Goal: Use online tool/utility: Utilize a website feature to perform a specific function

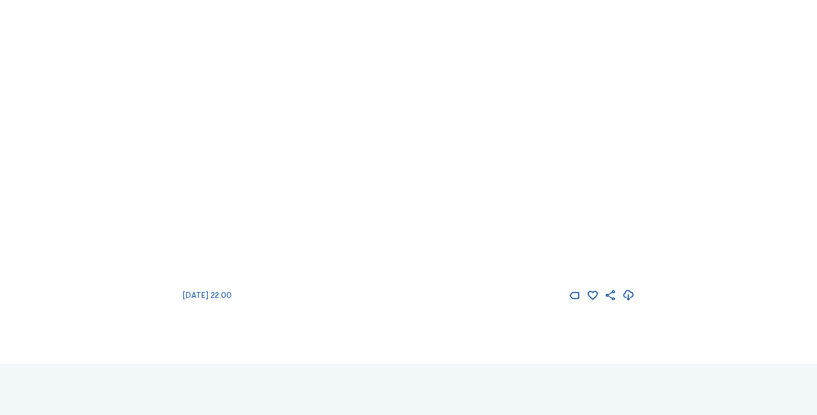
scroll to position [534, 0]
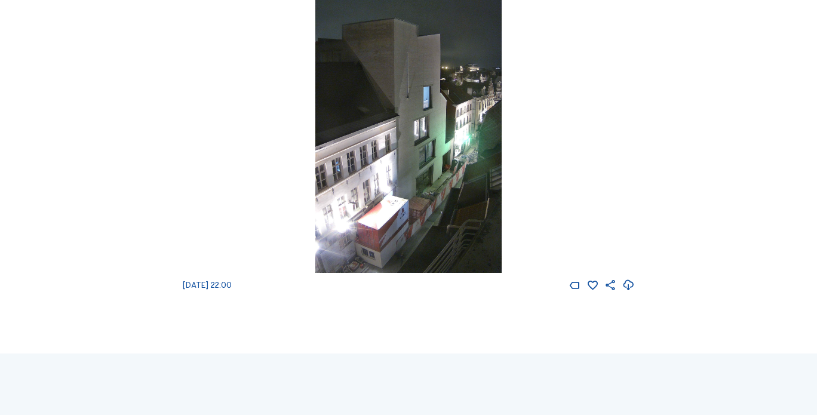
click at [454, 123] on img at bounding box center [408, 107] width 187 height 332
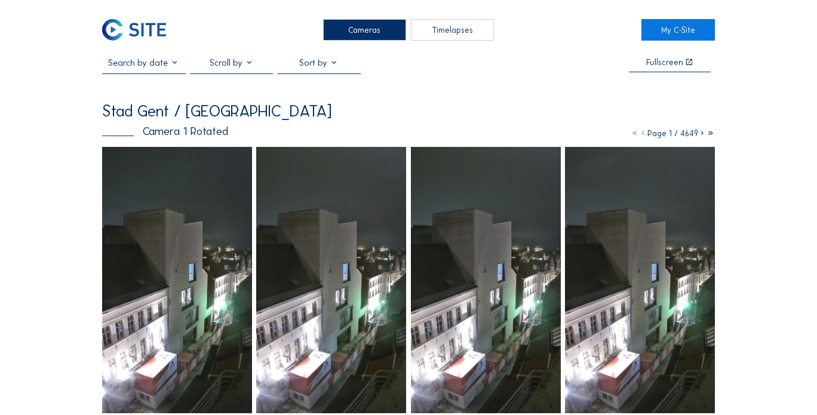
click at [702, 137] on icon at bounding box center [702, 133] width 8 height 10
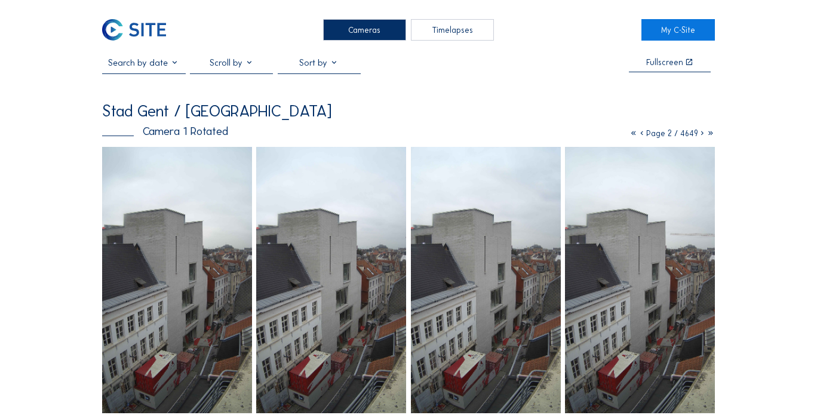
click at [463, 36] on div "Timelapses" at bounding box center [453, 29] width 84 height 21
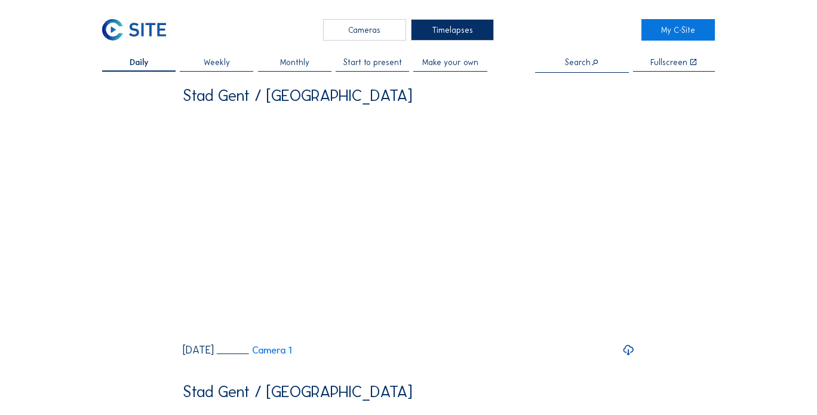
click at [375, 61] on span "Start to present" at bounding box center [372, 63] width 59 height 8
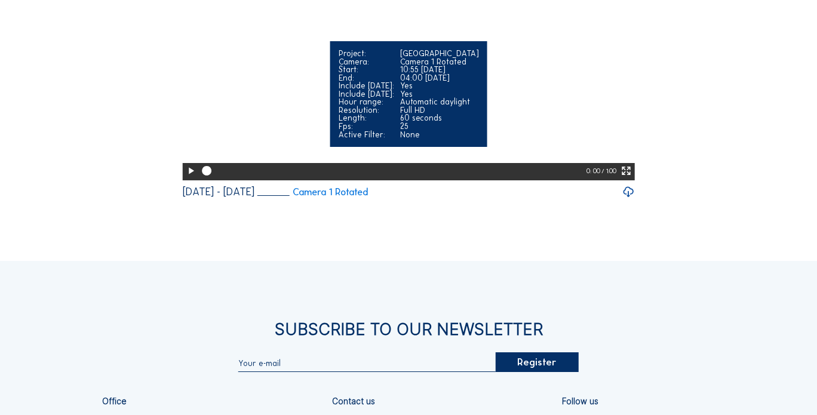
scroll to position [478, 0]
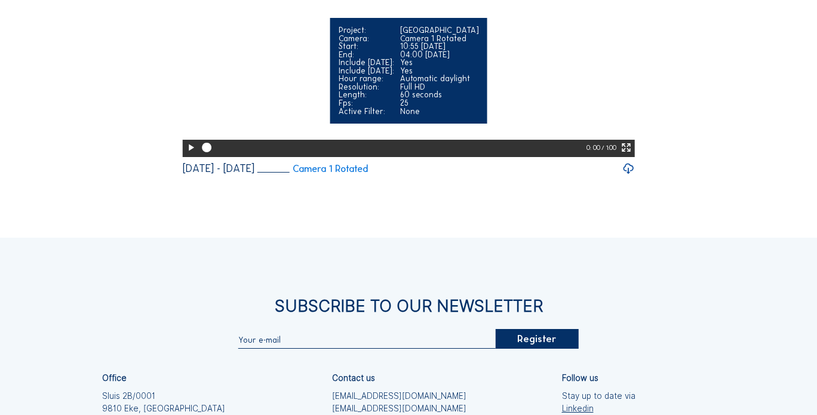
click at [185, 155] on icon at bounding box center [190, 148] width 11 height 14
click at [626, 155] on icon at bounding box center [625, 148] width 11 height 14
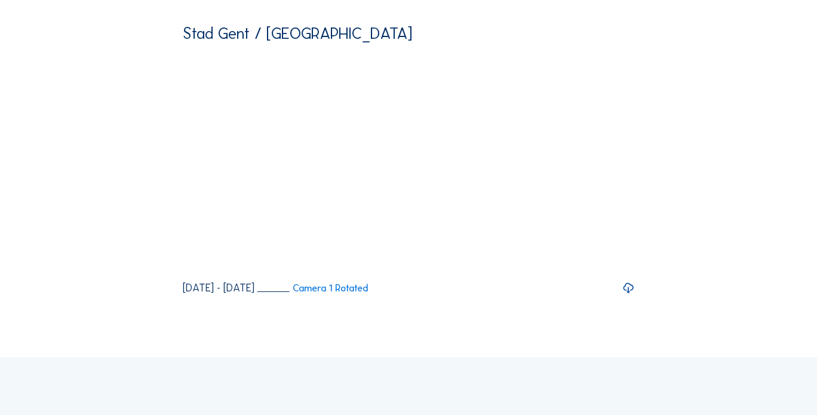
scroll to position [0, 0]
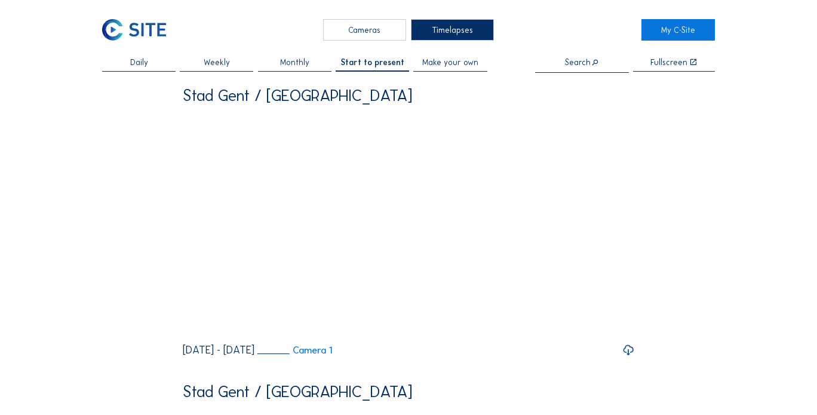
drag, startPoint x: 398, startPoint y: 17, endPoint x: 369, endPoint y: 27, distance: 30.4
click at [372, 26] on div "Cameras" at bounding box center [365, 29] width 84 height 21
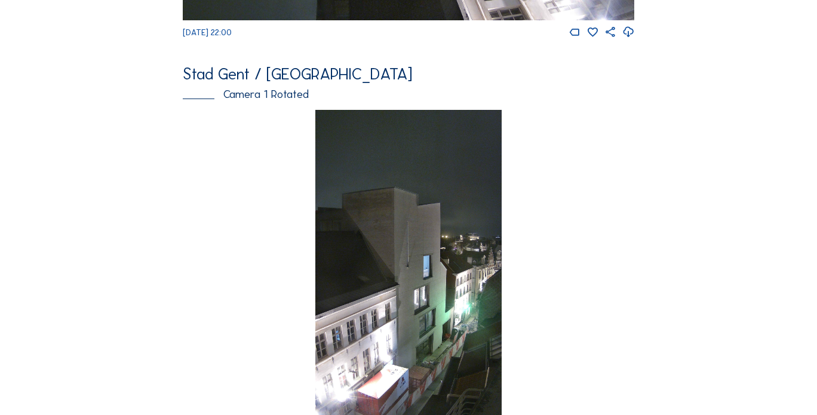
scroll to position [456, 0]
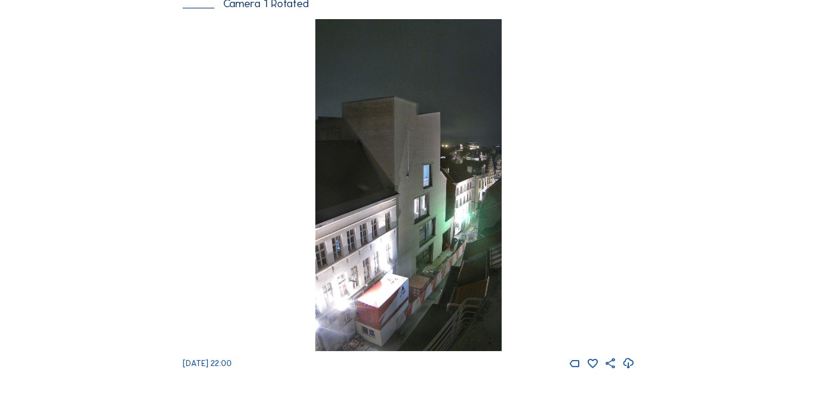
click at [390, 144] on img at bounding box center [408, 185] width 187 height 332
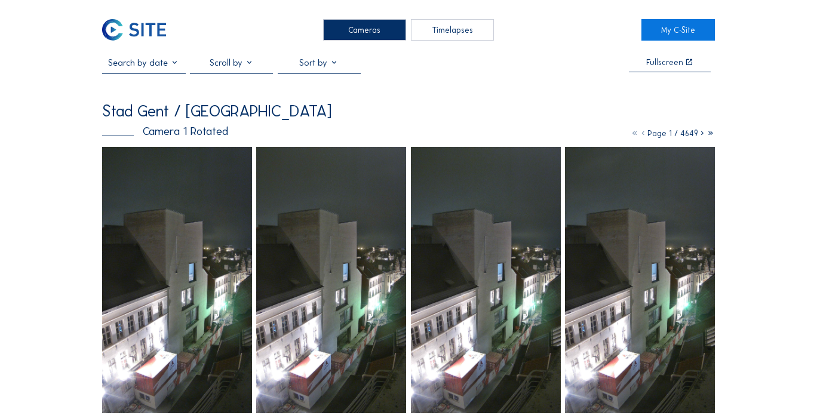
click at [699, 134] on icon at bounding box center [702, 133] width 8 height 10
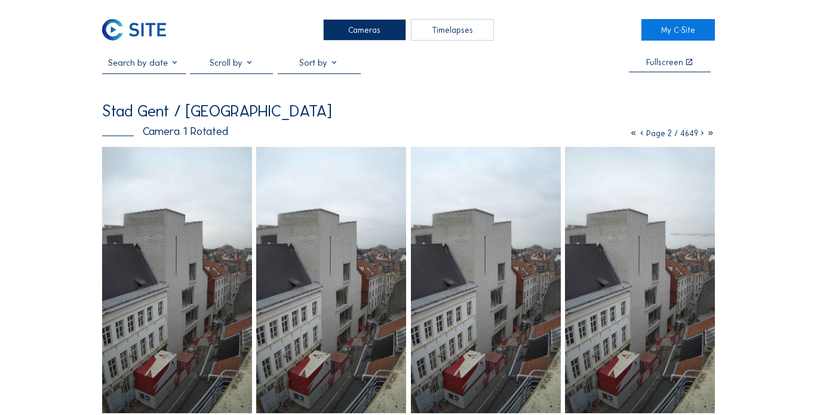
click at [460, 39] on div "Timelapses" at bounding box center [453, 29] width 84 height 21
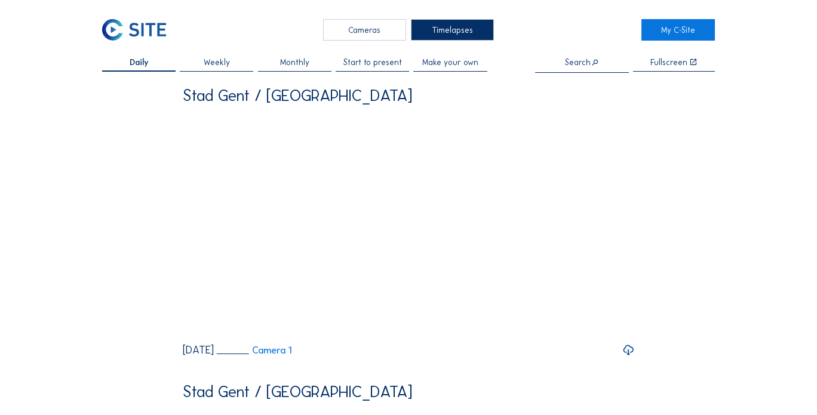
click at [400, 62] on span "Start to present" at bounding box center [372, 63] width 59 height 8
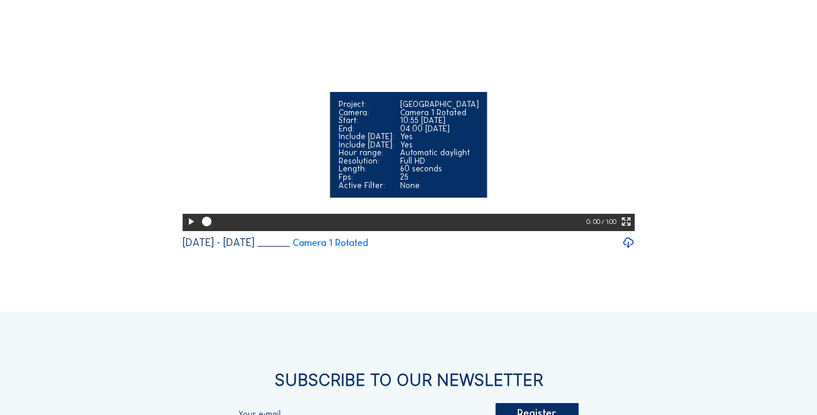
scroll to position [478, 0]
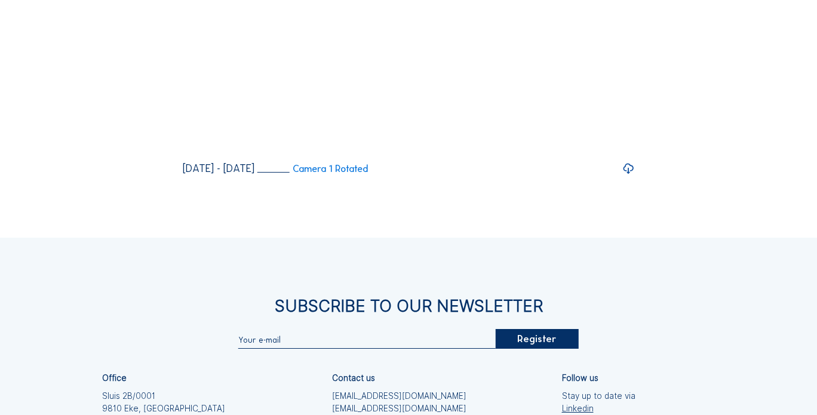
click at [629, 176] on icon at bounding box center [628, 169] width 12 height 14
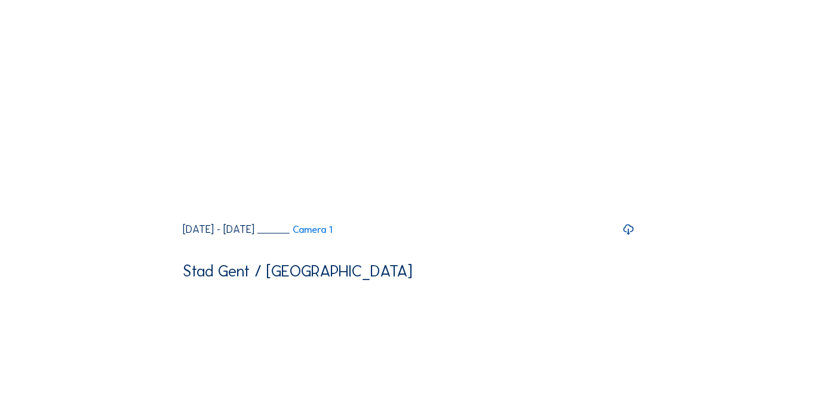
scroll to position [0, 0]
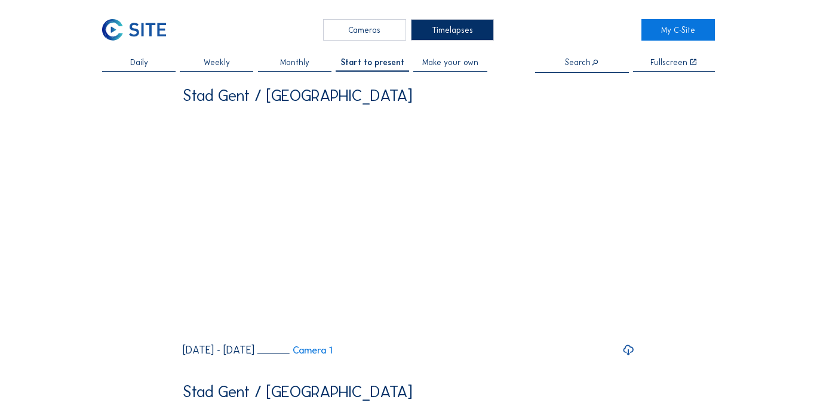
click at [448, 66] on span "Make your own" at bounding box center [450, 63] width 56 height 8
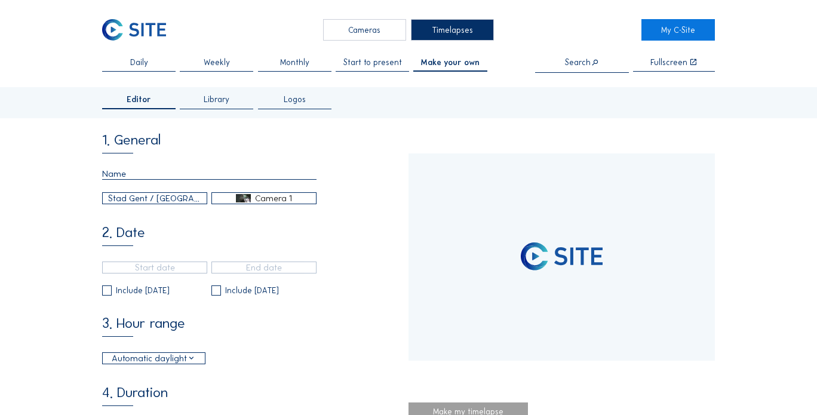
click at [189, 197] on div "Stad Gent / [GEOGRAPHIC_DATA]" at bounding box center [155, 198] width 94 height 13
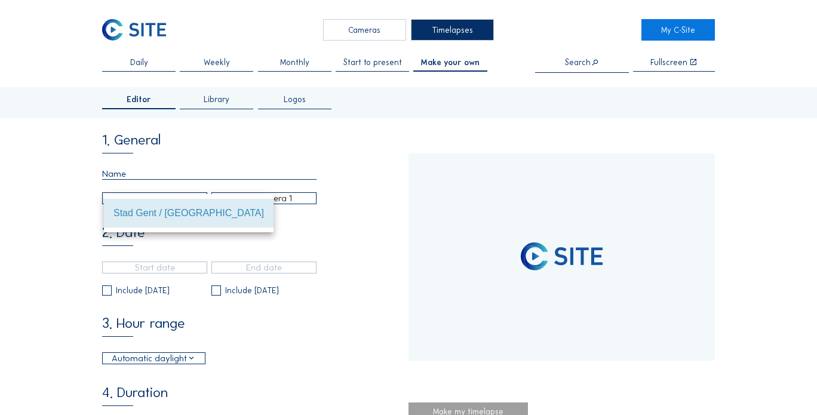
type input "[DATE] 22:00"
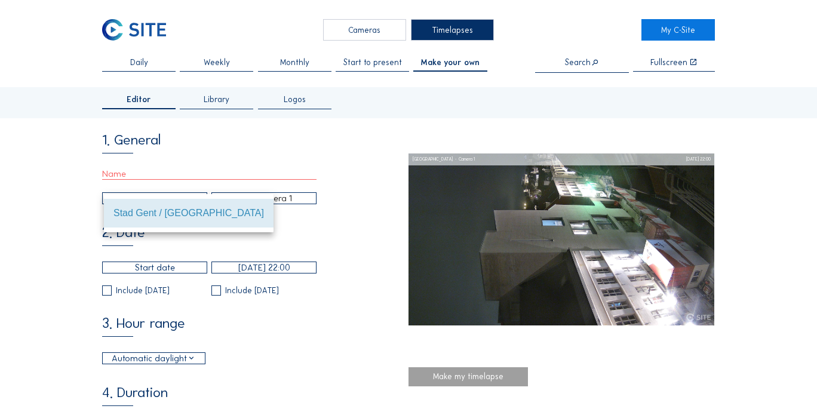
click at [361, 239] on div "2. Date [DATE] 22:00 Include [DATE] Include [DATE]" at bounding box center [255, 260] width 306 height 70
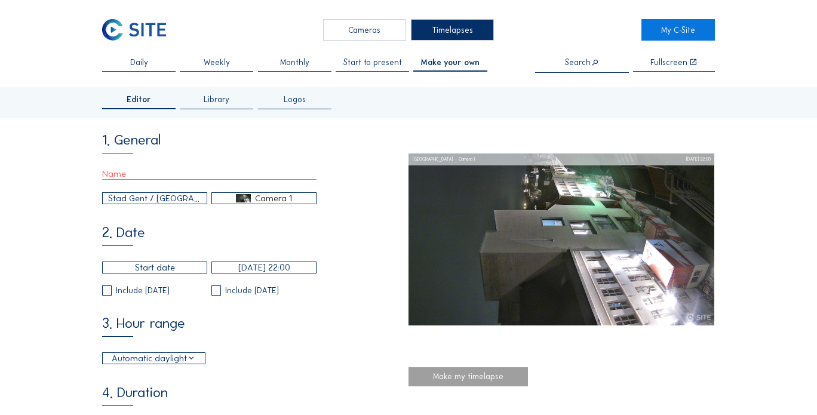
click at [225, 168] on div "1. General Stad Gent / [GEOGRAPHIC_DATA] Camera 1" at bounding box center [255, 169] width 306 height 72
click at [215, 173] on input "text" at bounding box center [209, 173] width 214 height 11
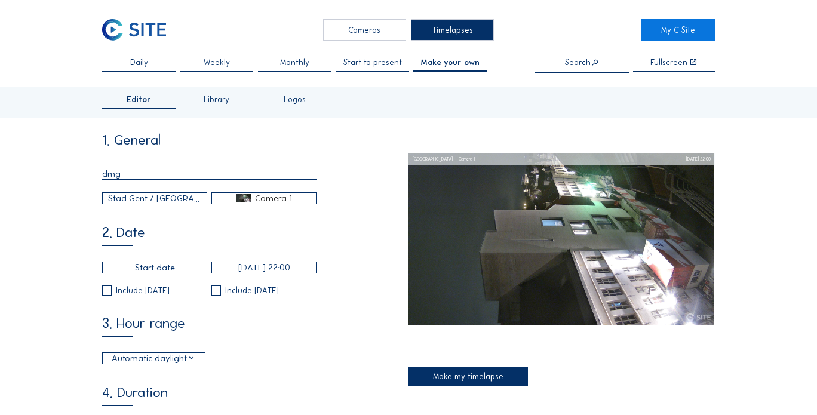
type input "dmg"
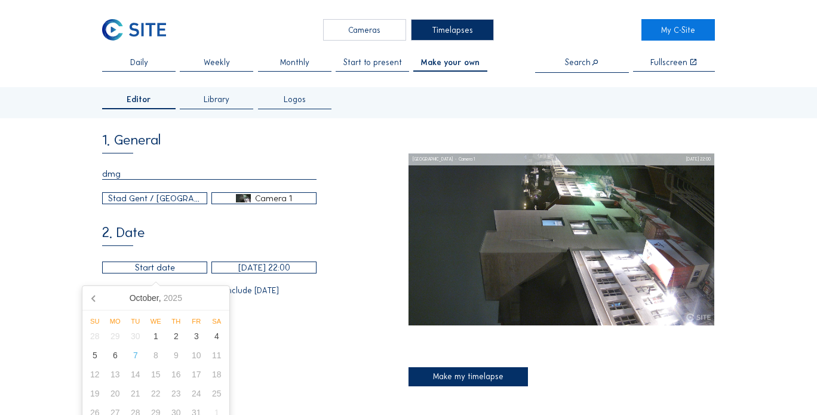
click at [173, 269] on input "text" at bounding box center [154, 267] width 105 height 12
click at [93, 298] on icon at bounding box center [94, 297] width 19 height 19
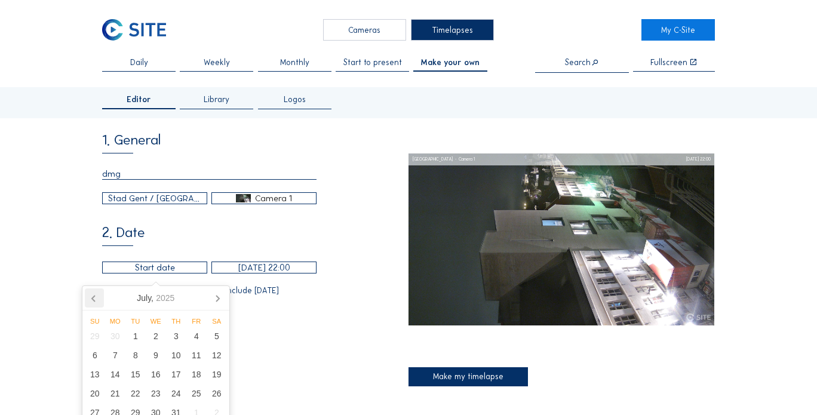
click at [93, 298] on icon at bounding box center [94, 297] width 19 height 19
click at [92, 298] on icon at bounding box center [93, 299] width 3 height 6
click at [90, 297] on icon at bounding box center [94, 297] width 19 height 19
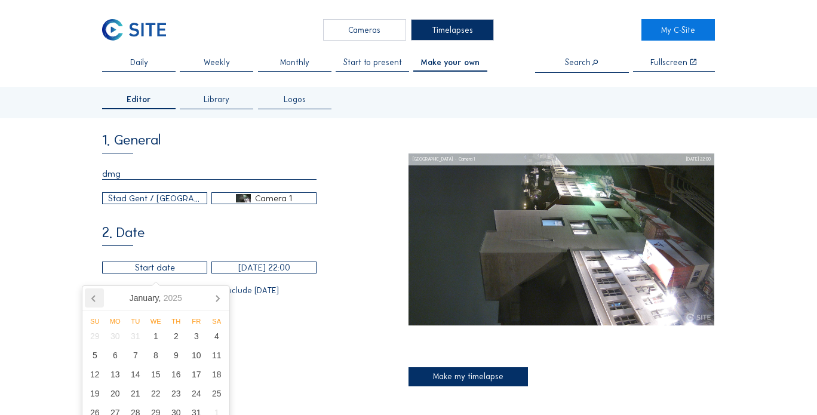
click at [90, 297] on icon at bounding box center [94, 297] width 19 height 19
click at [89, 297] on icon at bounding box center [94, 297] width 19 height 19
click at [88, 297] on icon at bounding box center [94, 297] width 19 height 19
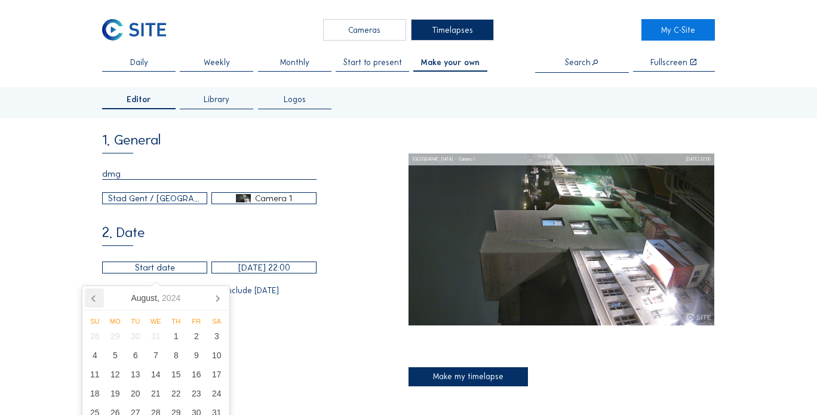
click at [88, 297] on icon at bounding box center [94, 297] width 19 height 19
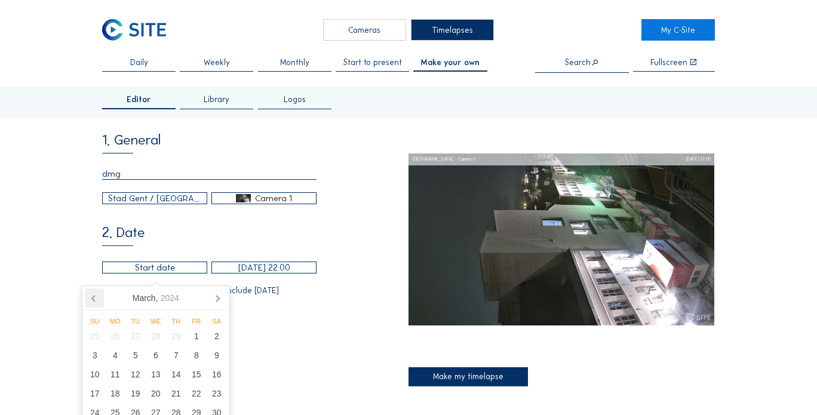
click at [88, 297] on icon at bounding box center [94, 297] width 19 height 19
click at [87, 297] on icon at bounding box center [94, 297] width 19 height 19
click at [86, 297] on icon at bounding box center [94, 297] width 19 height 19
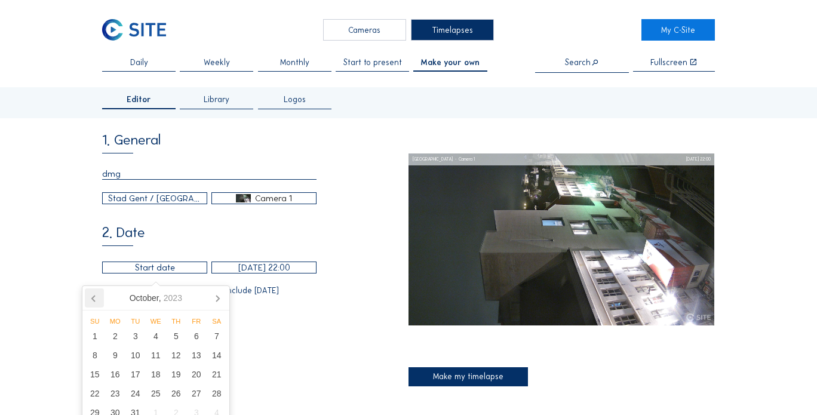
click at [86, 296] on icon at bounding box center [94, 297] width 19 height 19
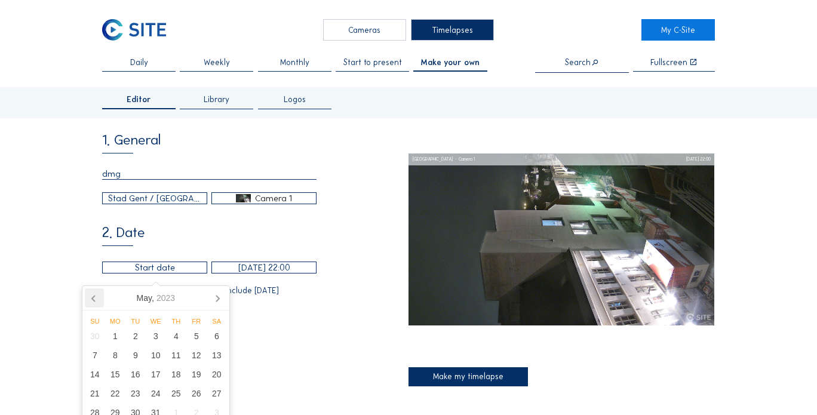
click at [86, 296] on icon at bounding box center [94, 297] width 19 height 19
click at [87, 296] on icon at bounding box center [94, 297] width 19 height 19
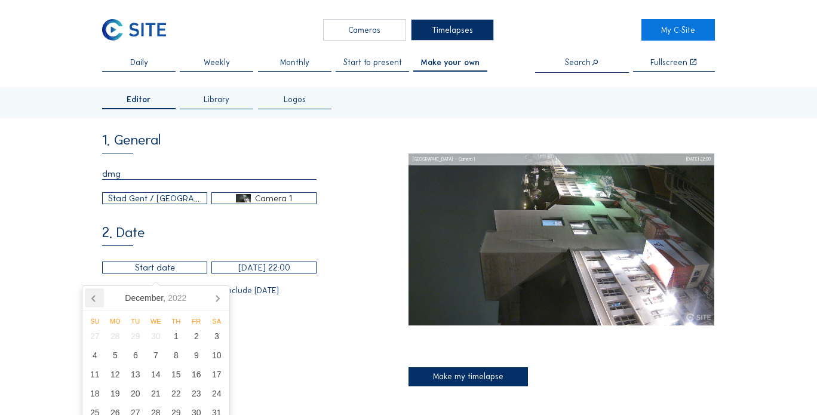
click at [87, 296] on icon at bounding box center [94, 297] width 19 height 19
click at [86, 296] on icon at bounding box center [94, 297] width 19 height 19
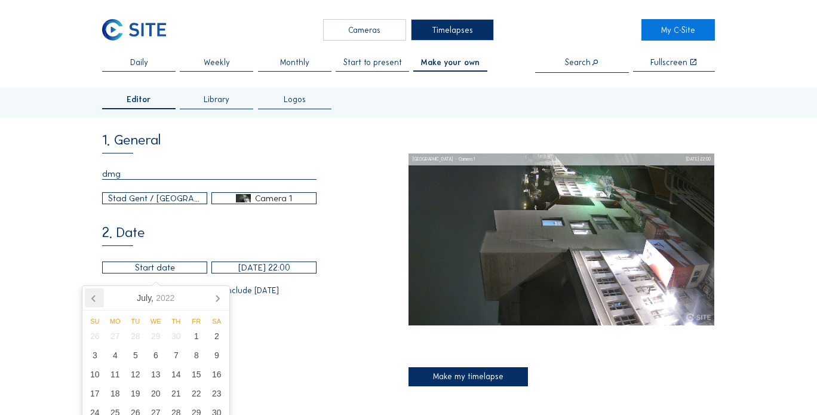
click at [86, 296] on icon at bounding box center [94, 297] width 19 height 19
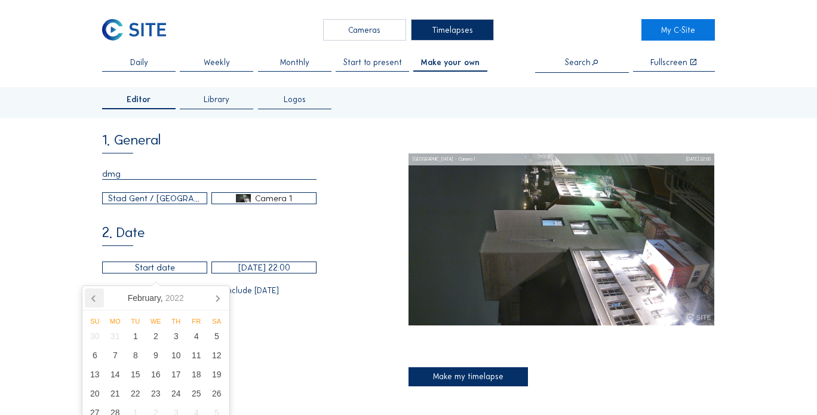
click at [86, 296] on icon at bounding box center [94, 297] width 19 height 19
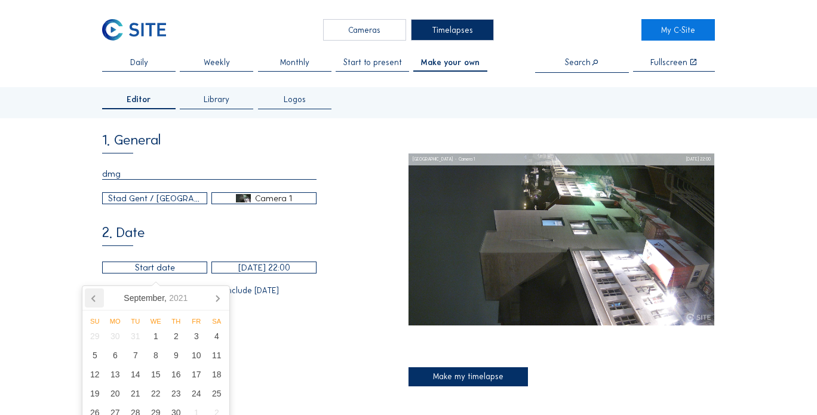
click at [86, 296] on icon at bounding box center [94, 297] width 19 height 19
click at [86, 295] on icon at bounding box center [94, 297] width 19 height 19
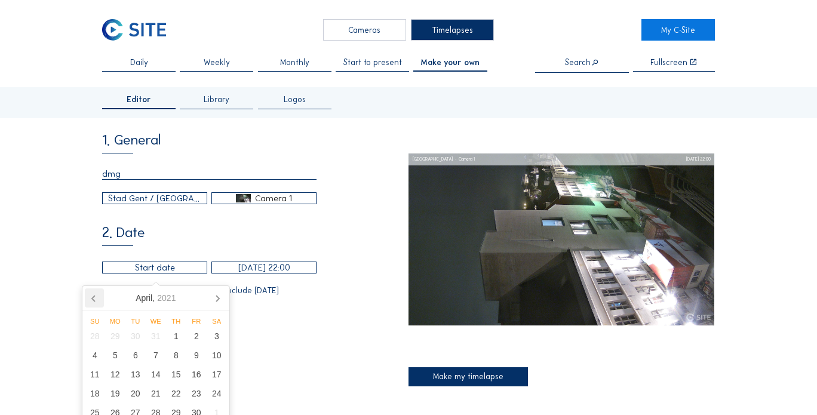
click at [86, 294] on icon at bounding box center [94, 297] width 19 height 19
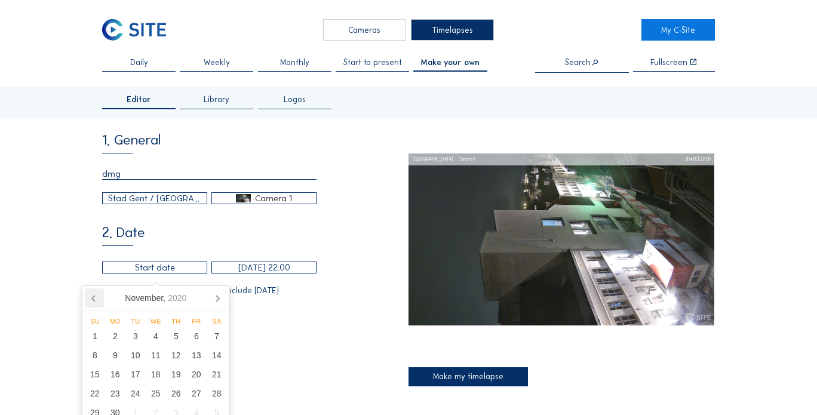
click at [86, 294] on icon at bounding box center [94, 297] width 19 height 19
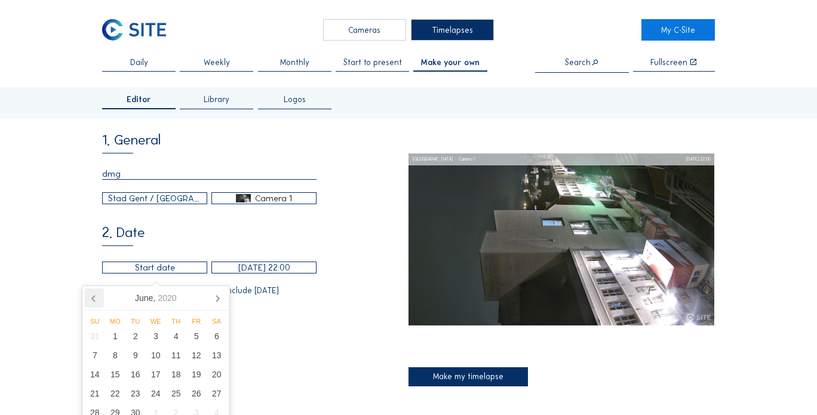
click at [86, 294] on icon at bounding box center [94, 297] width 19 height 19
click at [85, 294] on icon at bounding box center [94, 297] width 19 height 19
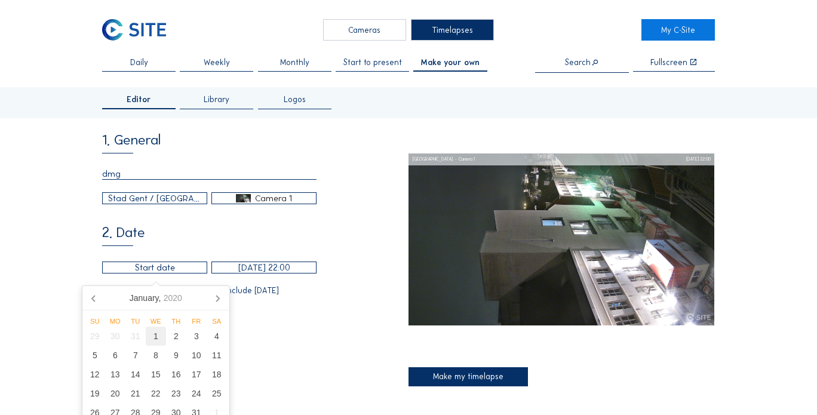
click at [147, 337] on div "1" at bounding box center [156, 336] width 20 height 19
type input "[DATE] 22:00"
click at [365, 323] on div "3. Hour range Automatic daylight 06:00 From 18:00 To" at bounding box center [255, 340] width 306 height 48
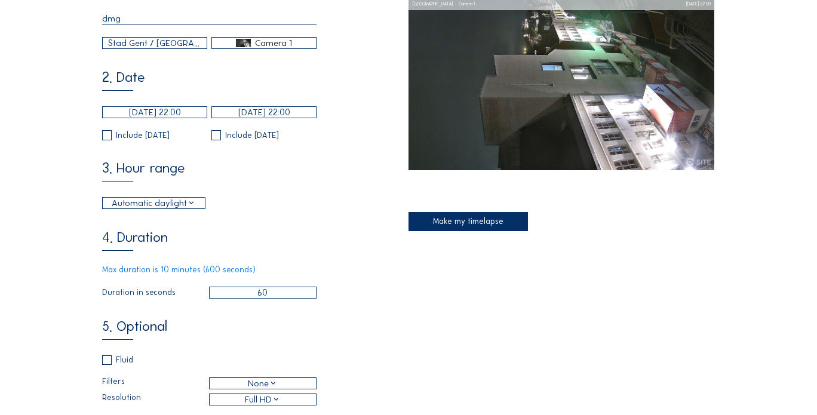
scroll to position [179, 0]
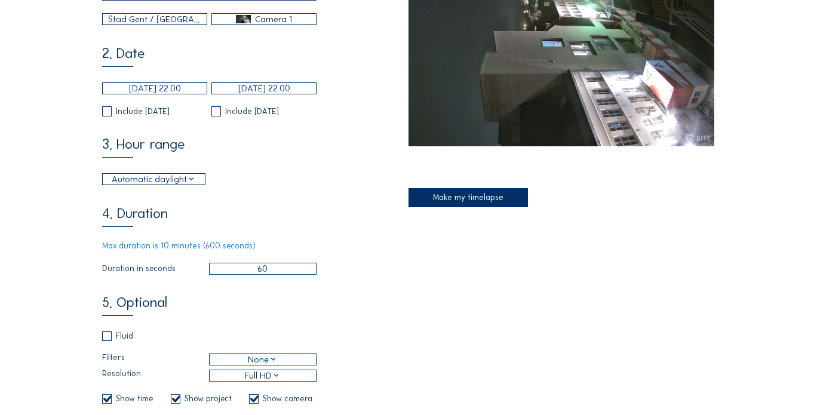
click at [191, 184] on div "Automatic daylight" at bounding box center [154, 179] width 84 height 13
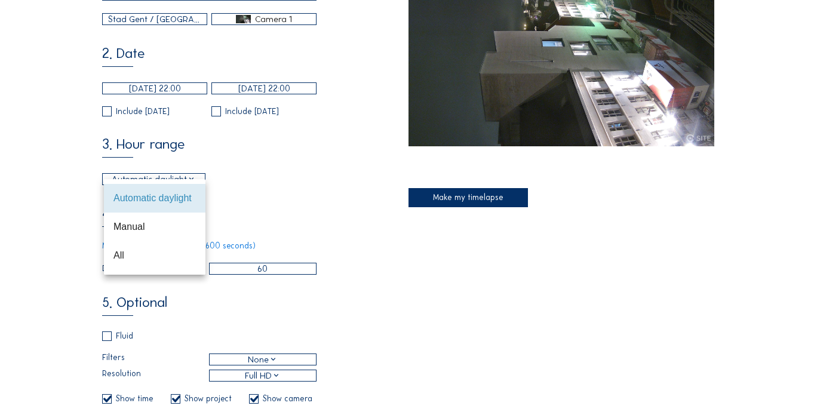
click at [156, 257] on div "All" at bounding box center [154, 255] width 82 height 11
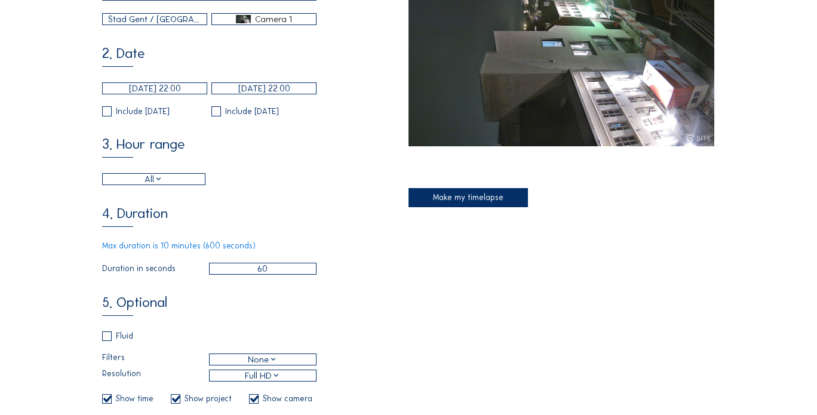
click at [266, 275] on input "60" at bounding box center [263, 269] width 108 height 12
click at [293, 275] on input "60" at bounding box center [263, 269] width 108 height 12
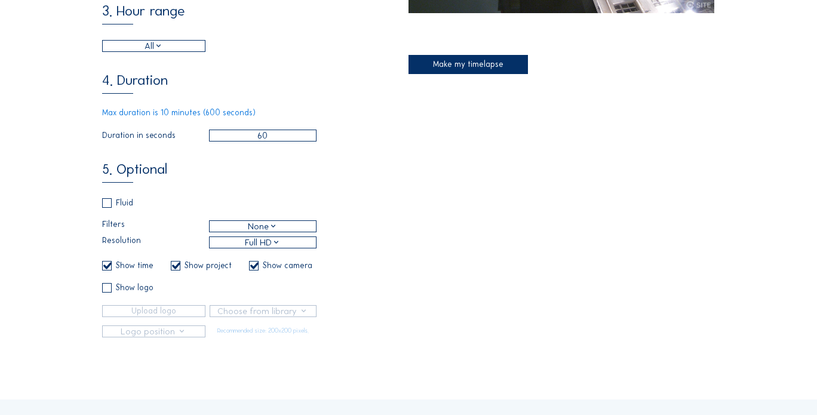
scroll to position [358, 0]
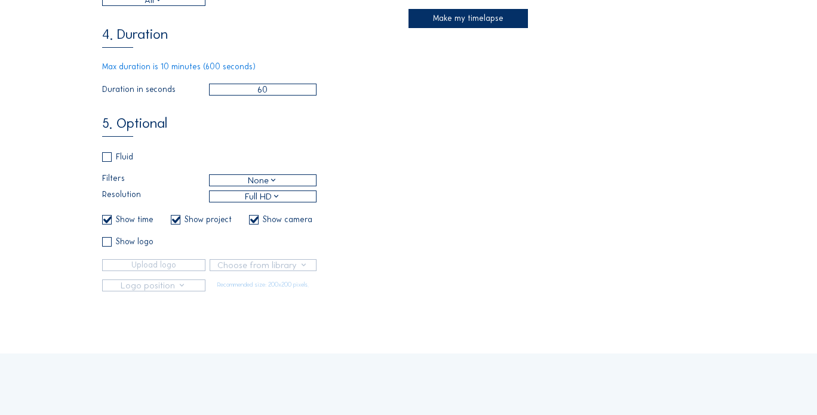
click at [107, 161] on div "5. Optional Fluid Filters None Resolution Full HD Show time Show project Show c…" at bounding box center [255, 203] width 306 height 175
click at [270, 187] on div "None" at bounding box center [263, 180] width 30 height 13
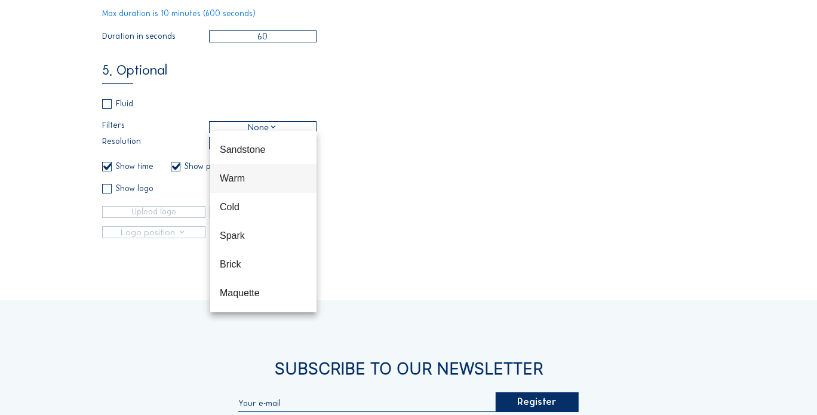
scroll to position [418, 0]
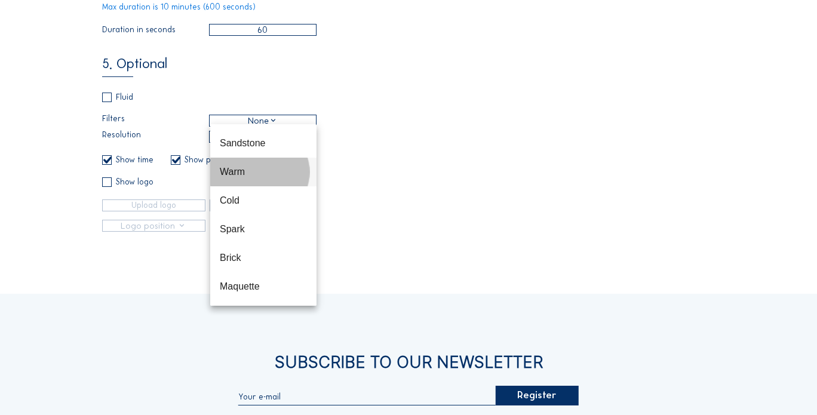
click at [272, 176] on div "Warm" at bounding box center [263, 171] width 87 height 11
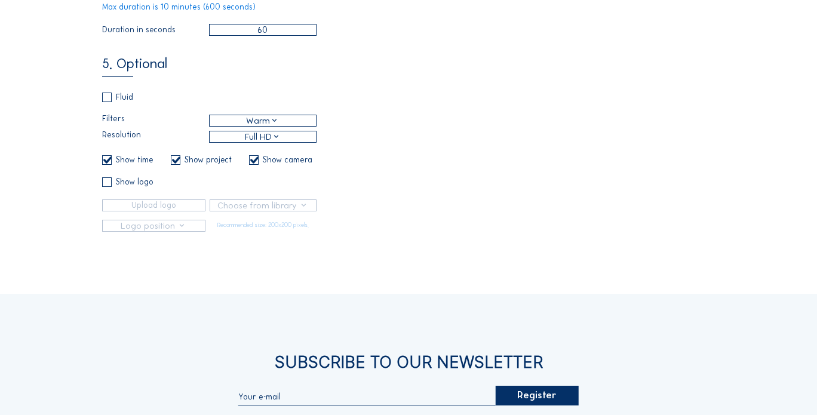
click at [110, 101] on input "checkbox" at bounding box center [106, 98] width 8 height 8
checkbox input "true"
checkbox input "false"
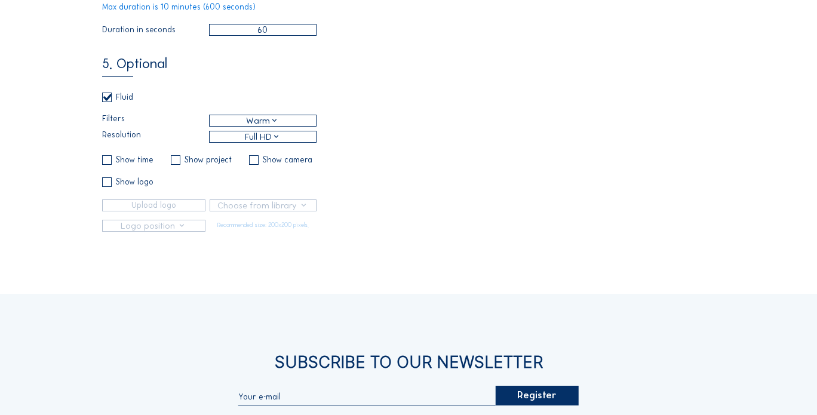
click at [263, 143] on div "Full HD" at bounding box center [263, 136] width 36 height 13
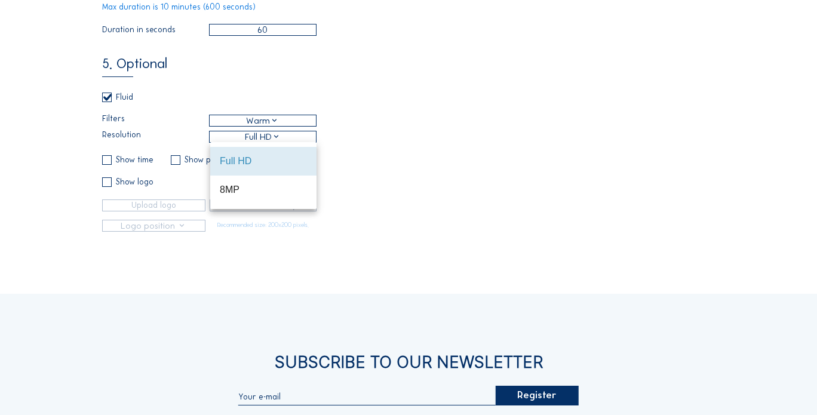
click at [291, 160] on div "Full HD" at bounding box center [263, 160] width 87 height 11
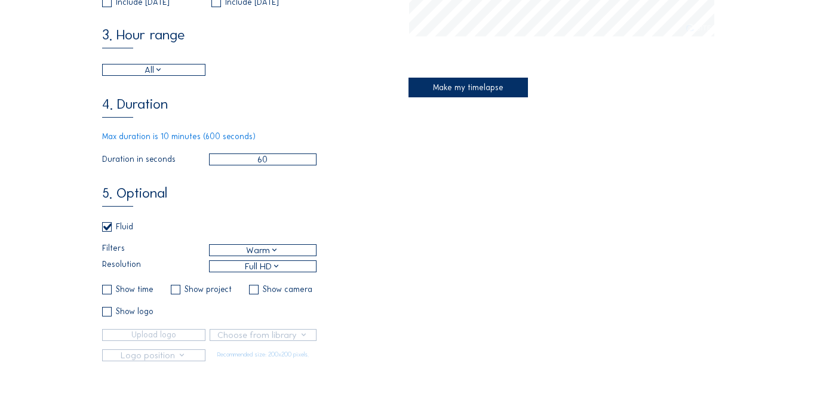
scroll to position [164, 0]
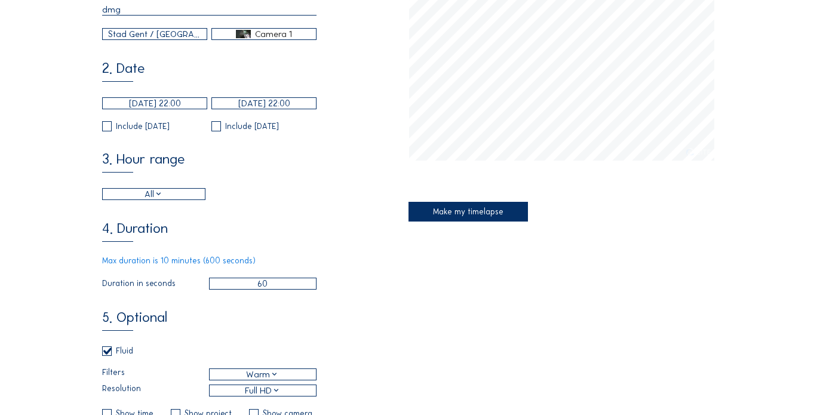
click at [476, 217] on div "Make my timelapse" at bounding box center [467, 212] width 119 height 20
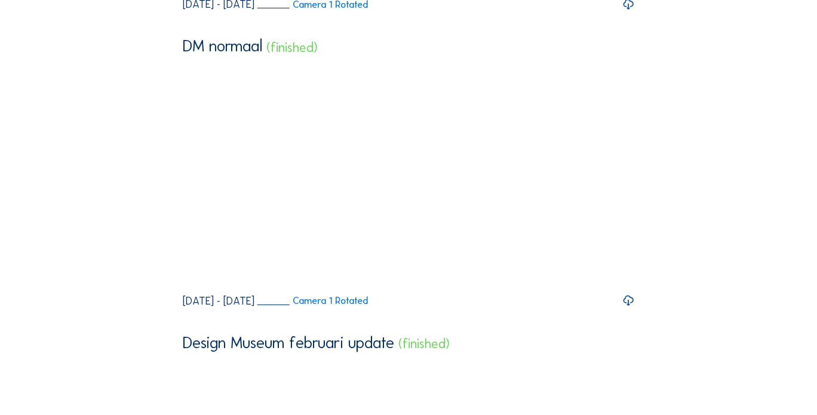
scroll to position [1313, 0]
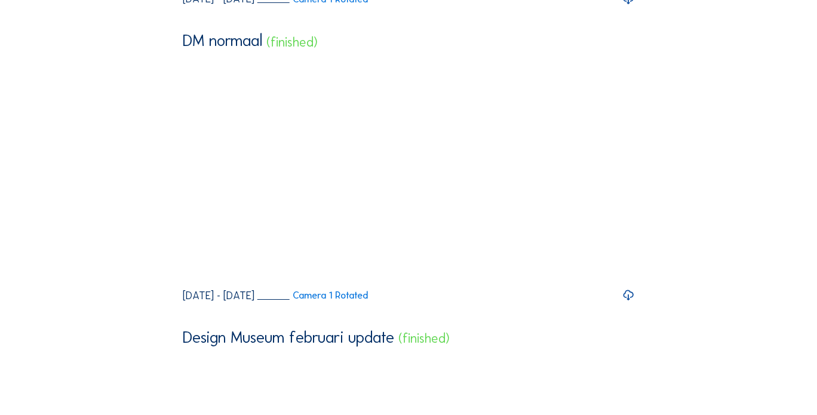
drag, startPoint x: 191, startPoint y: 292, endPoint x: 158, endPoint y: 263, distance: 44.4
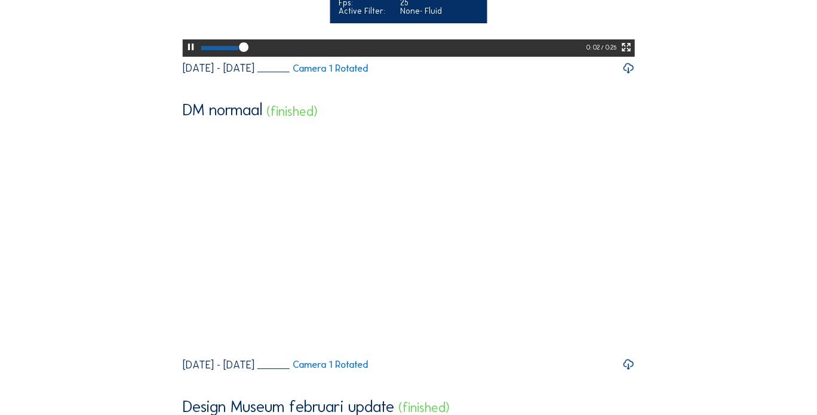
scroll to position [1254, 0]
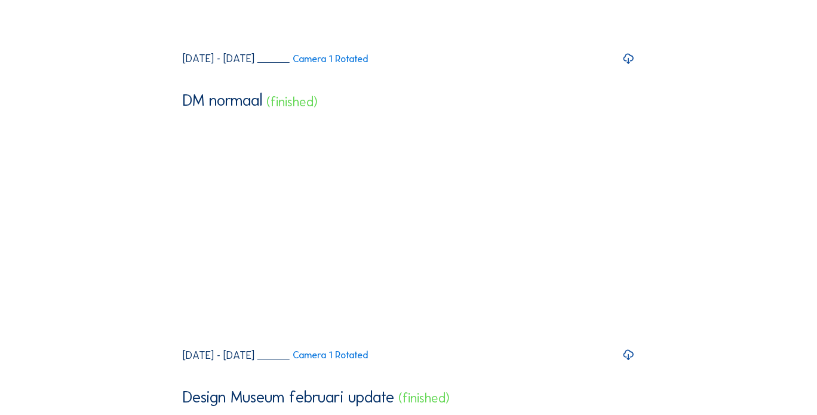
drag, startPoint x: 190, startPoint y: 354, endPoint x: 169, endPoint y: 350, distance: 21.9
click at [186, 45] on icon at bounding box center [190, 38] width 11 height 14
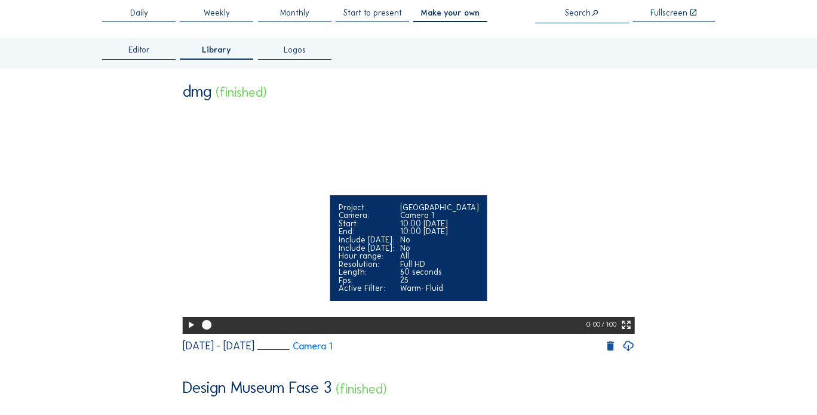
scroll to position [60, 0]
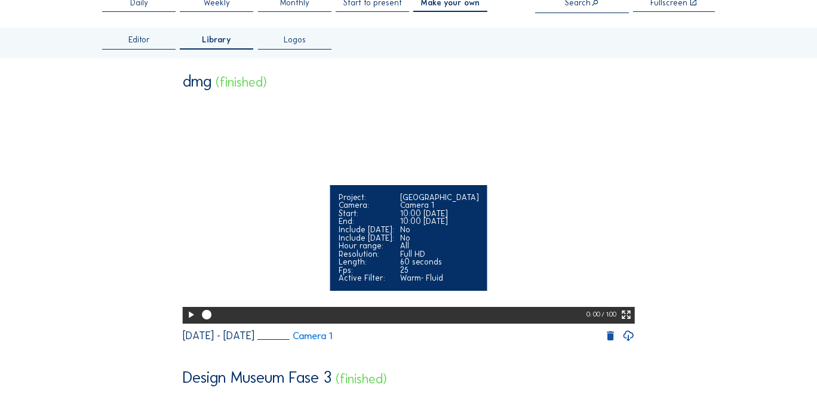
click at [185, 322] on icon at bounding box center [190, 315] width 11 height 14
click at [627, 322] on icon at bounding box center [625, 315] width 11 height 14
